Goal: Information Seeking & Learning: Learn about a topic

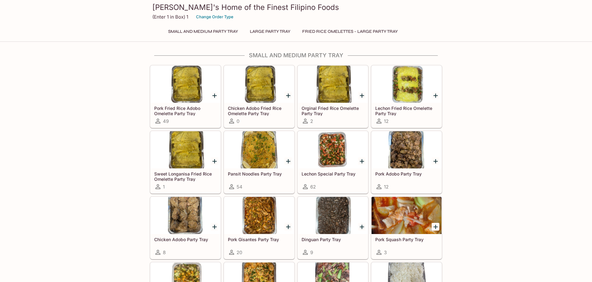
click at [189, 81] on div at bounding box center [186, 84] width 70 height 37
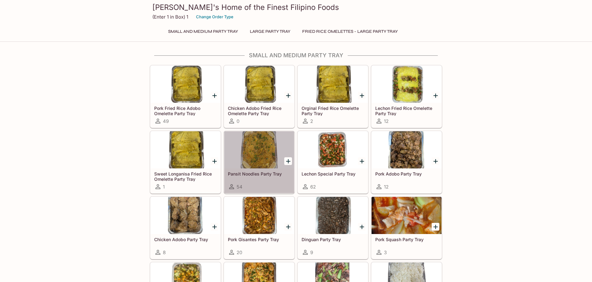
click at [253, 147] on div at bounding box center [259, 149] width 70 height 37
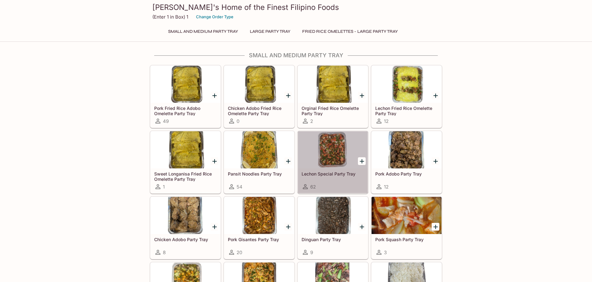
click at [334, 149] on div at bounding box center [333, 149] width 70 height 37
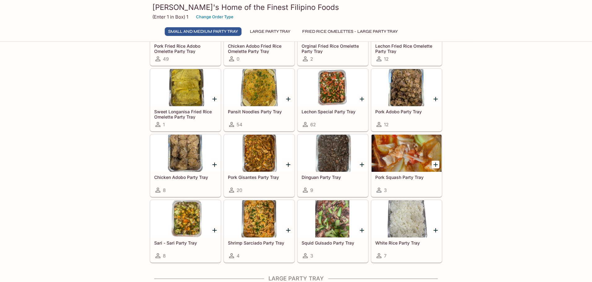
scroll to position [74, 0]
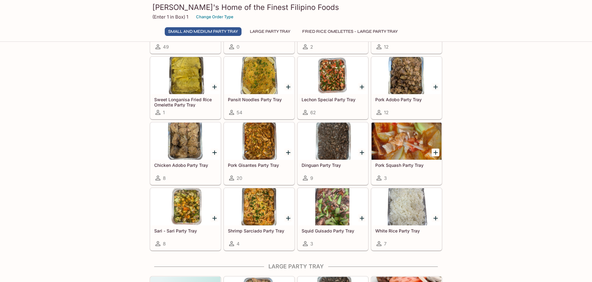
click at [189, 209] on div at bounding box center [186, 206] width 70 height 37
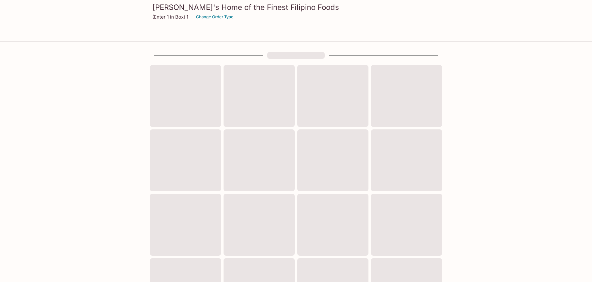
scroll to position [74, 0]
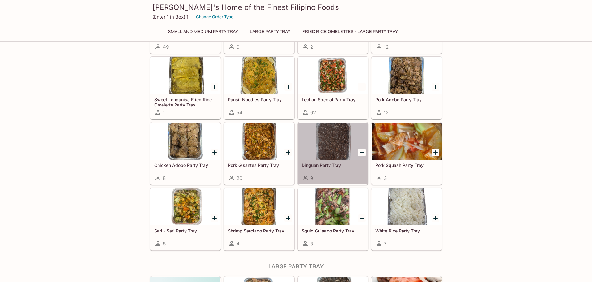
click at [331, 142] on div at bounding box center [333, 141] width 70 height 37
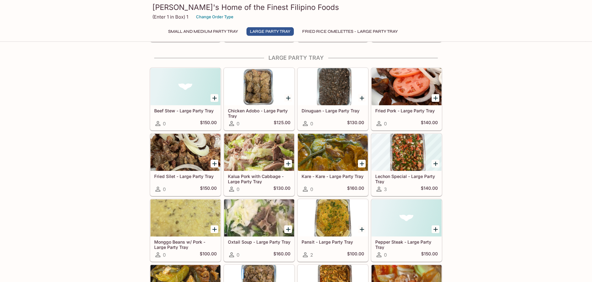
scroll to position [297, 0]
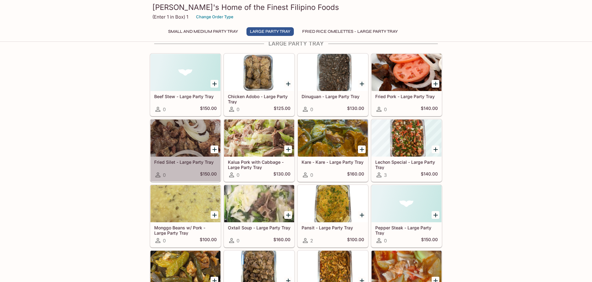
click at [178, 141] on div at bounding box center [186, 138] width 70 height 37
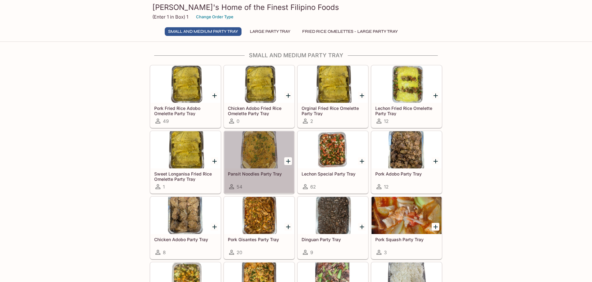
click at [258, 148] on div at bounding box center [259, 149] width 70 height 37
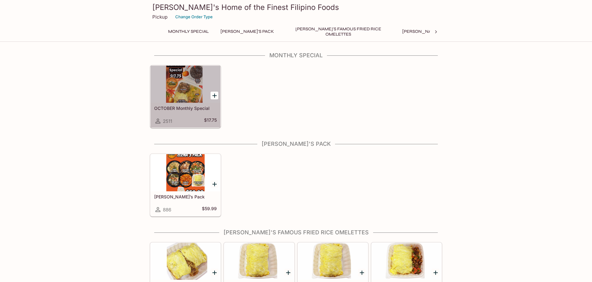
click at [188, 89] on div at bounding box center [186, 84] width 70 height 37
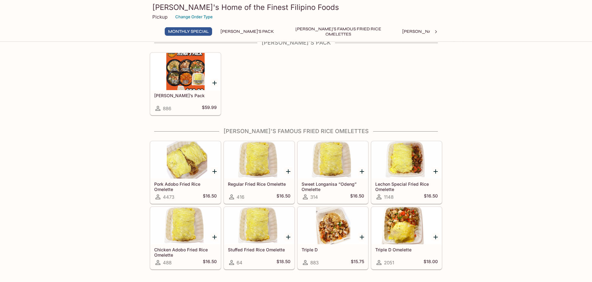
scroll to position [112, 0]
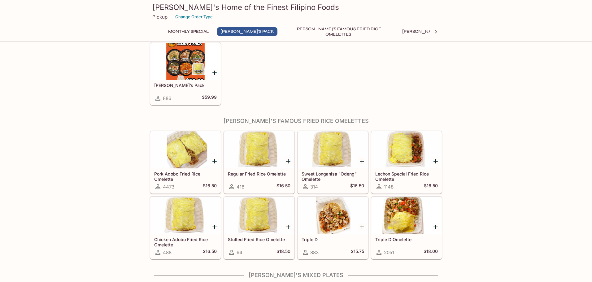
click at [190, 85] on h5 "[PERSON_NAME]’s Pack" at bounding box center [185, 85] width 63 height 5
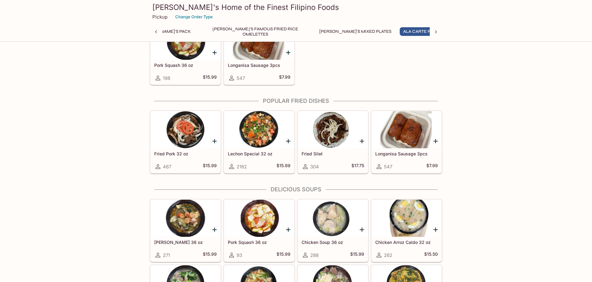
scroll to position [632, 0]
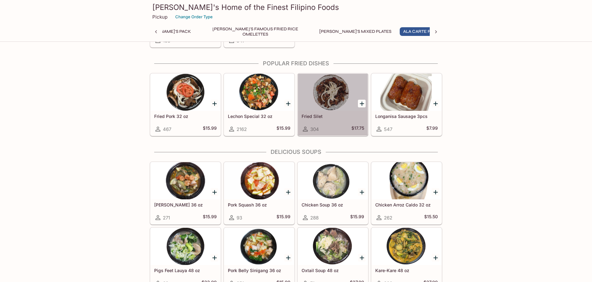
click at [328, 100] on div at bounding box center [333, 92] width 70 height 37
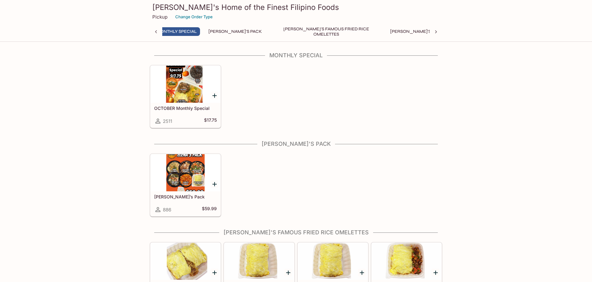
scroll to position [0, 2]
